Goal: Find specific page/section: Find specific page/section

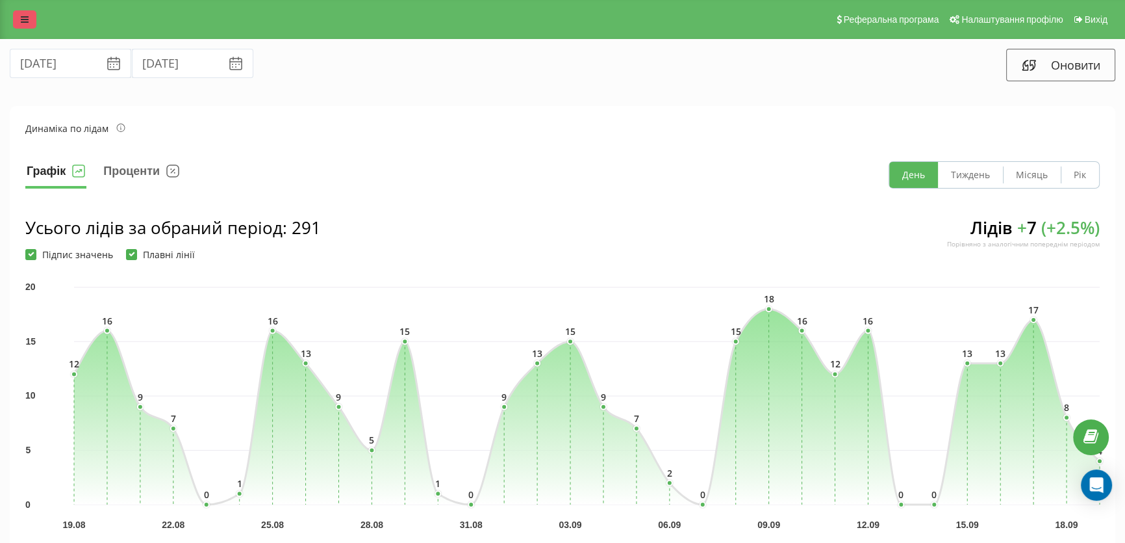
click at [28, 18] on icon at bounding box center [25, 19] width 8 height 9
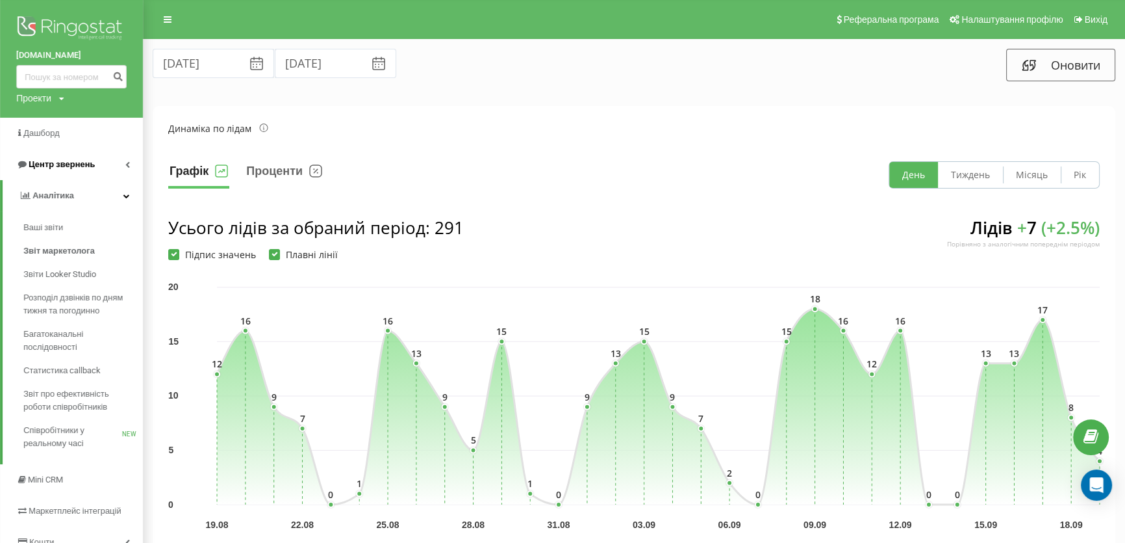
click at [52, 169] on span "Центр звернень" at bounding box center [62, 164] width 66 height 10
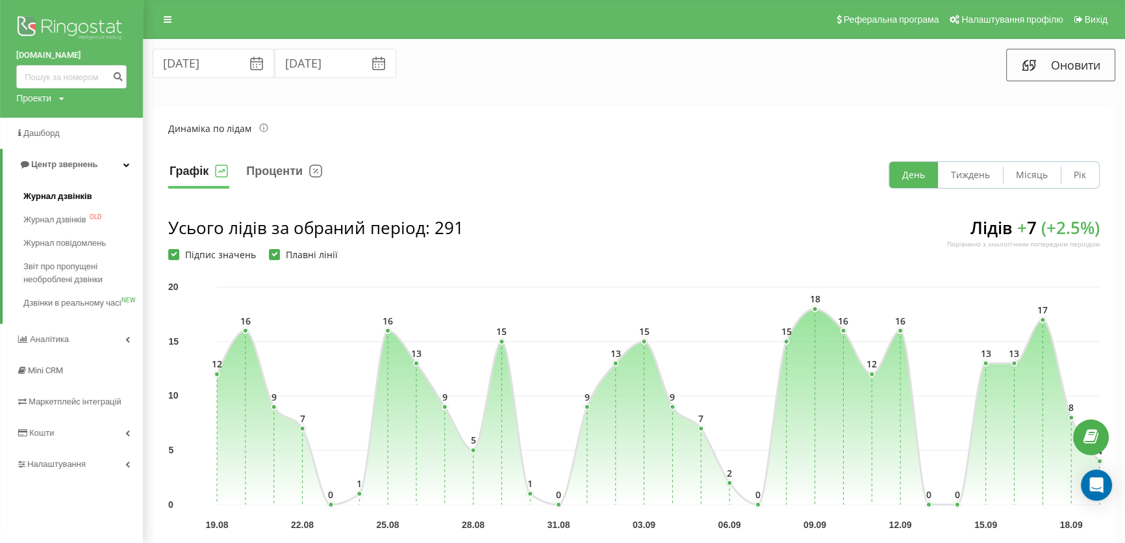
click at [57, 201] on span "Журнал дзвінків" at bounding box center [57, 196] width 69 height 13
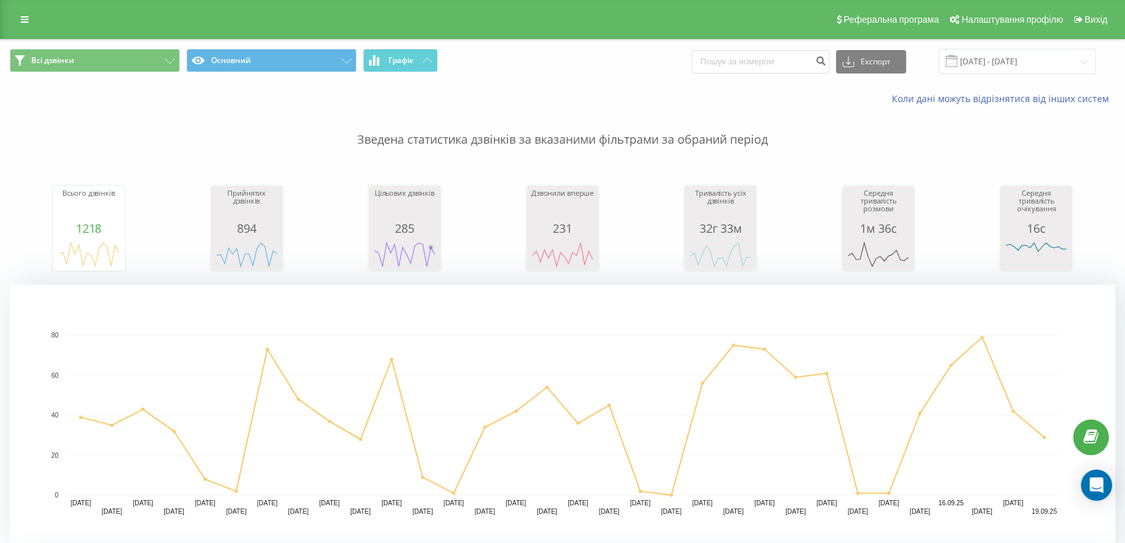
click at [542, 236] on icon "A chart." at bounding box center [562, 254] width 65 height 39
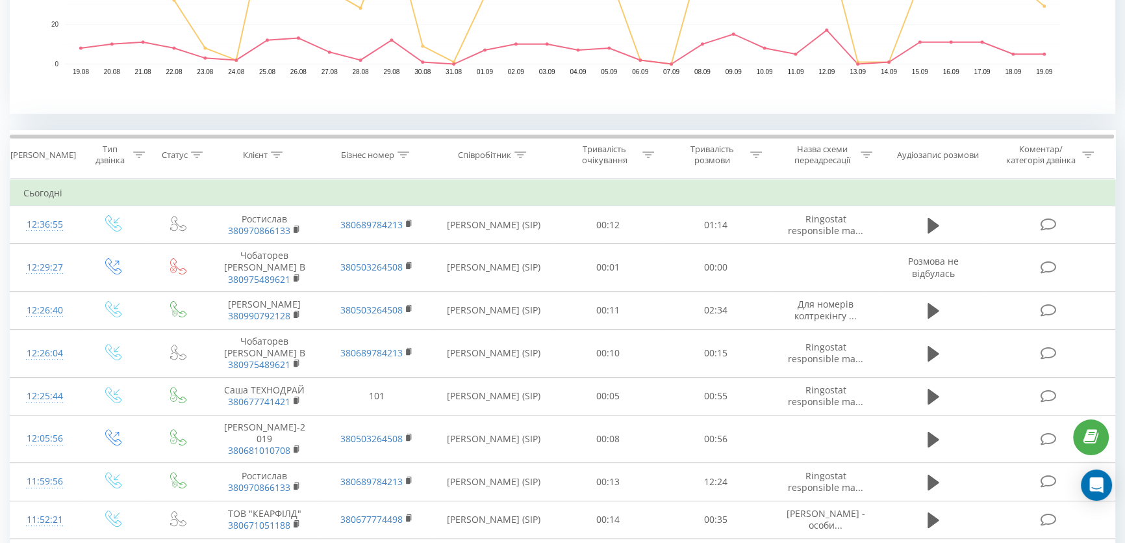
scroll to position [354, 0]
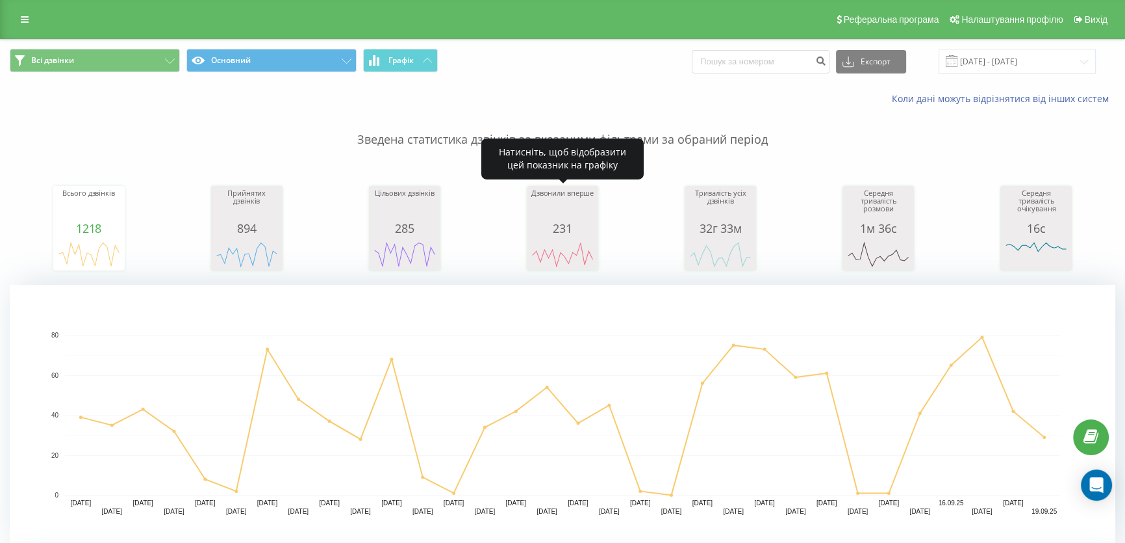
click at [555, 246] on rect "A chart." at bounding box center [562, 254] width 65 height 24
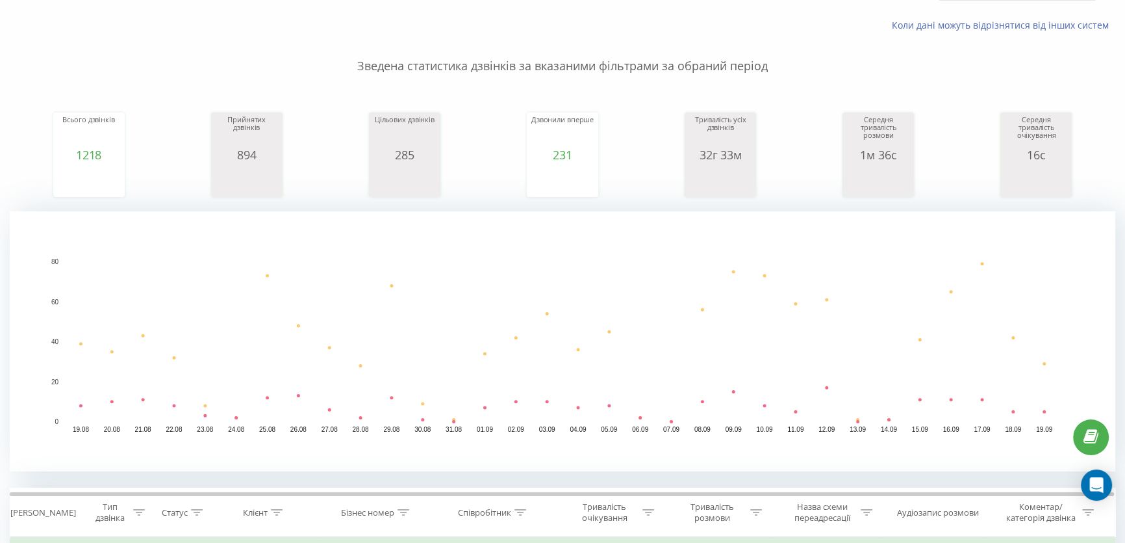
scroll to position [159, 0]
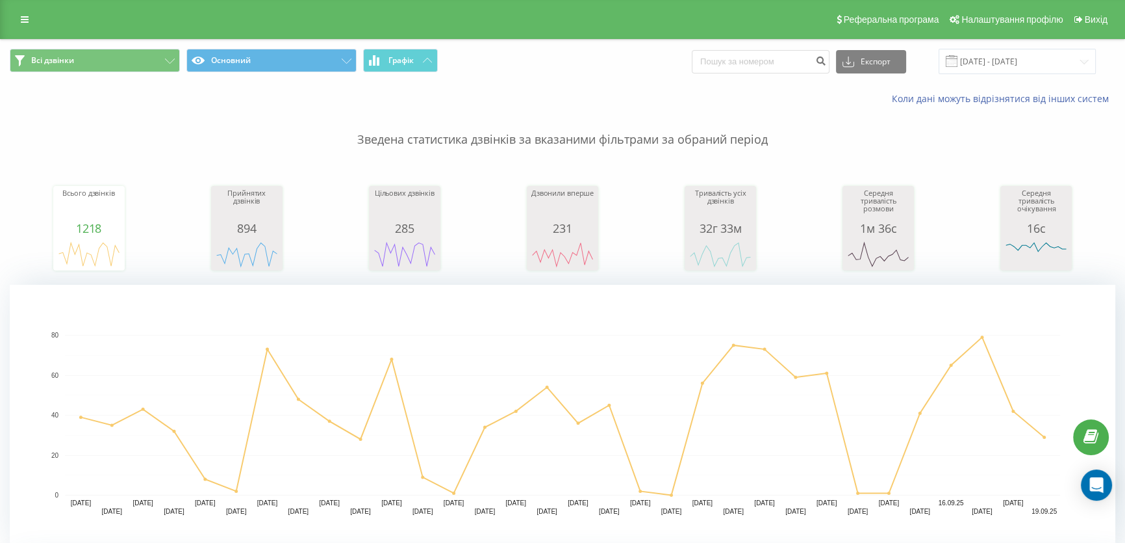
click at [584, 230] on div "231" at bounding box center [562, 228] width 65 height 13
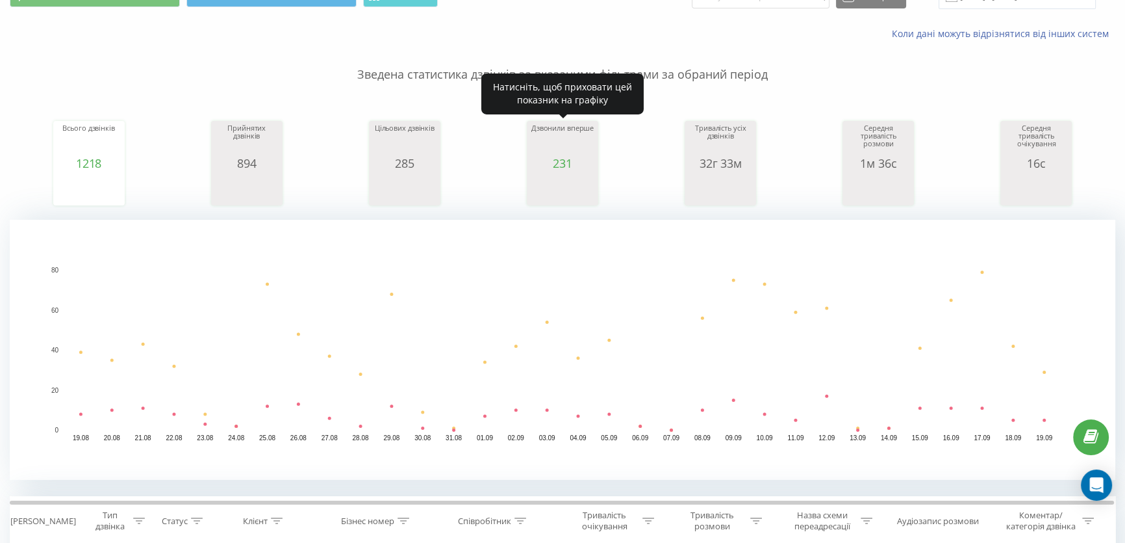
scroll to position [177, 0]
